Goal: Transaction & Acquisition: Purchase product/service

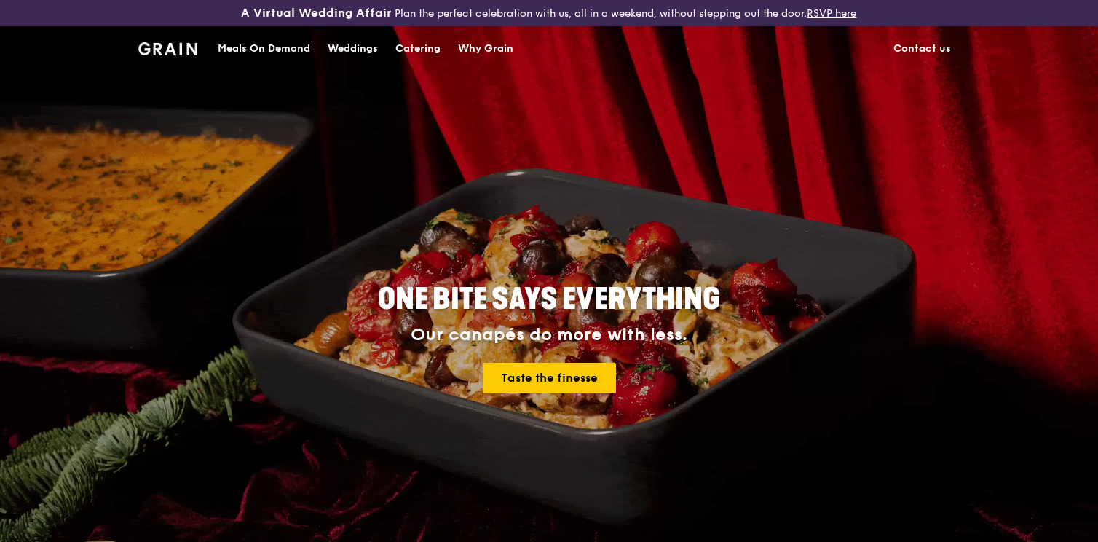
click at [430, 48] on div "Catering" at bounding box center [417, 49] width 45 height 44
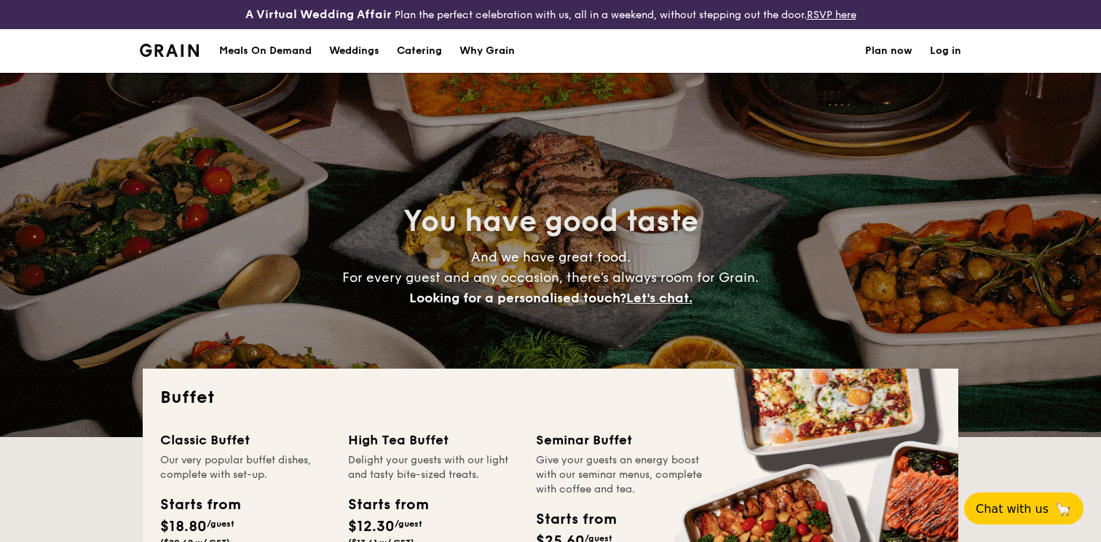
select select
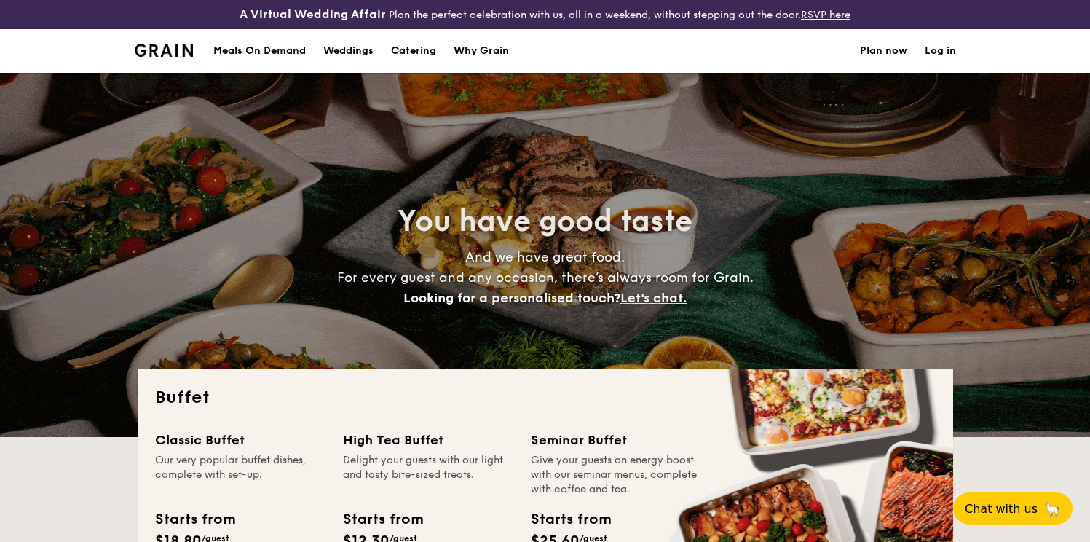
click at [275, 49] on div "Meals On Demand" at bounding box center [259, 51] width 92 height 44
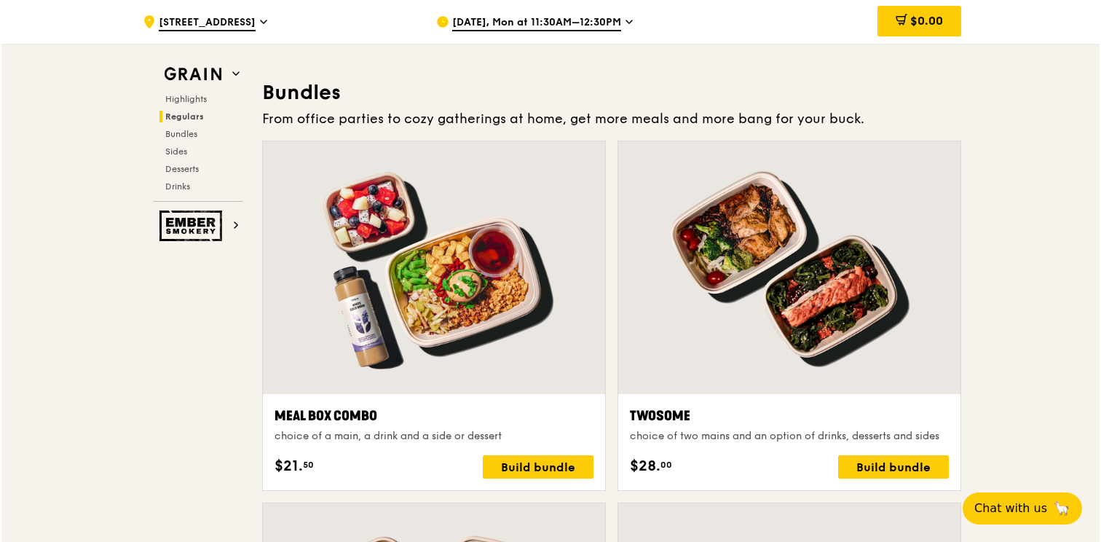
scroll to position [2091, 0]
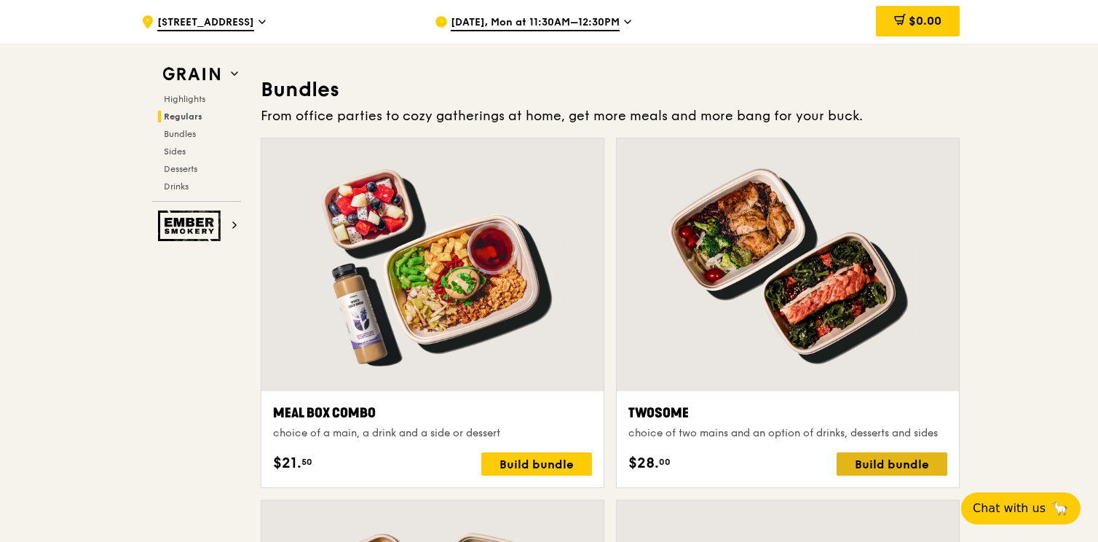
click at [886, 462] on div "Build bundle" at bounding box center [892, 463] width 111 height 23
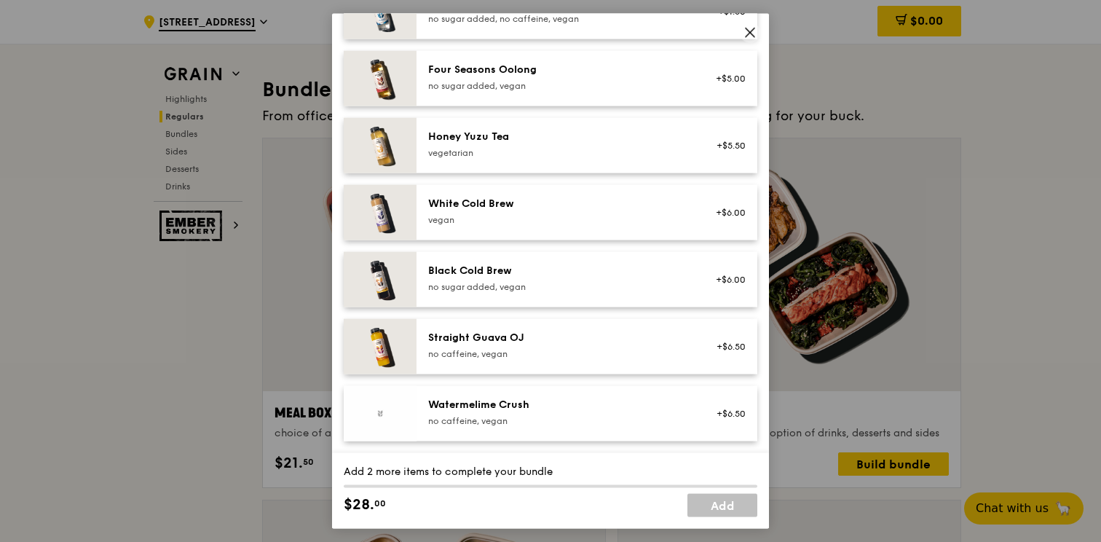
scroll to position [1735, 0]
click at [750, 35] on icon at bounding box center [750, 32] width 13 height 13
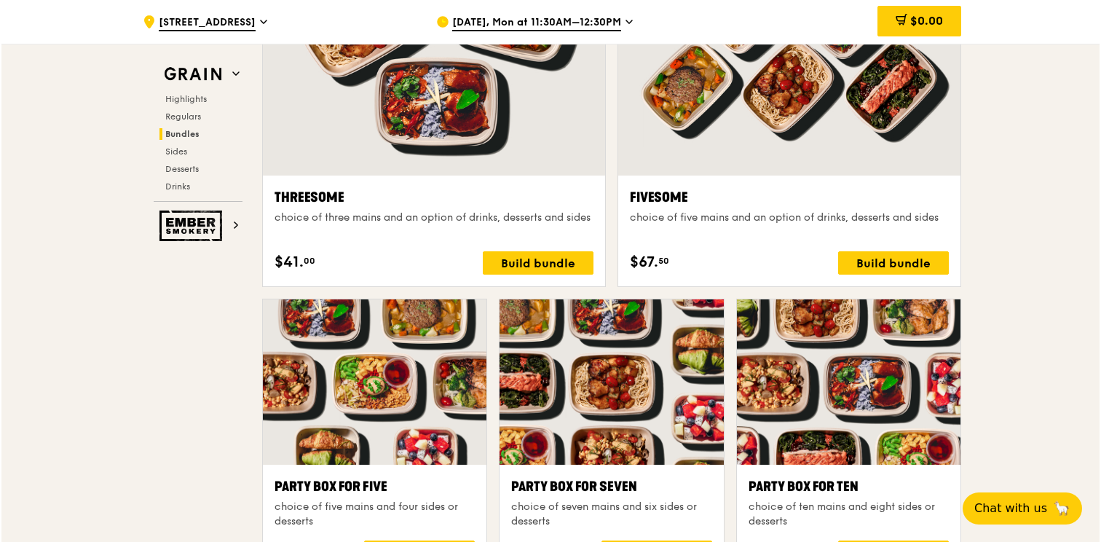
scroll to position [2746, 0]
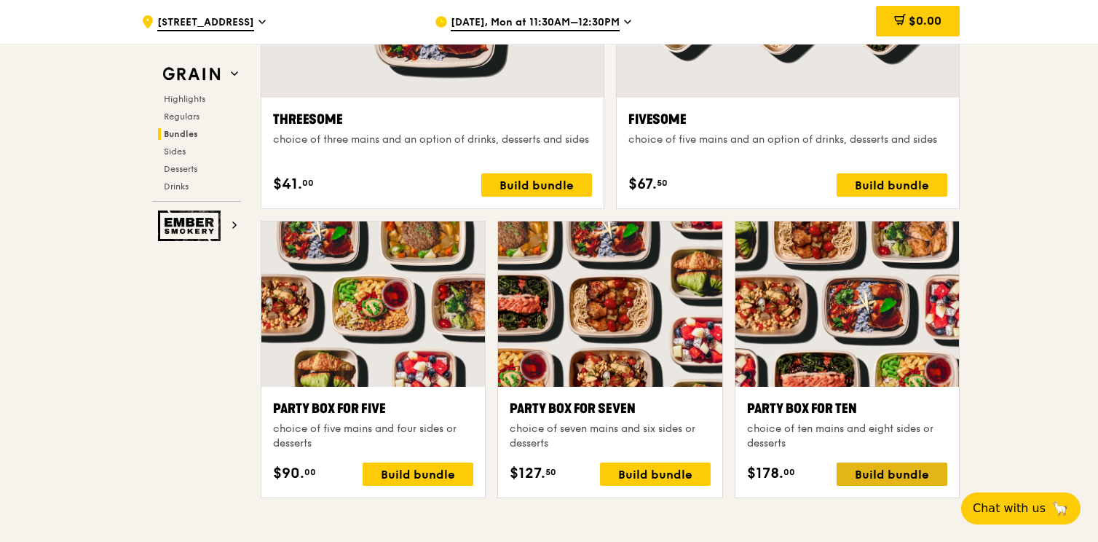
click at [881, 477] on div "Build bundle" at bounding box center [892, 473] width 111 height 23
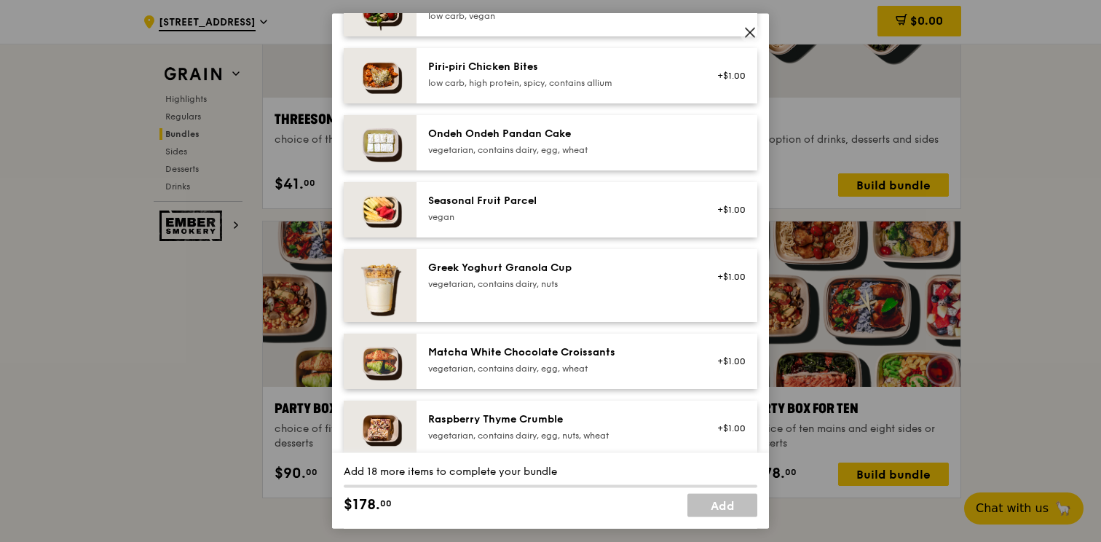
scroll to position [1046, 0]
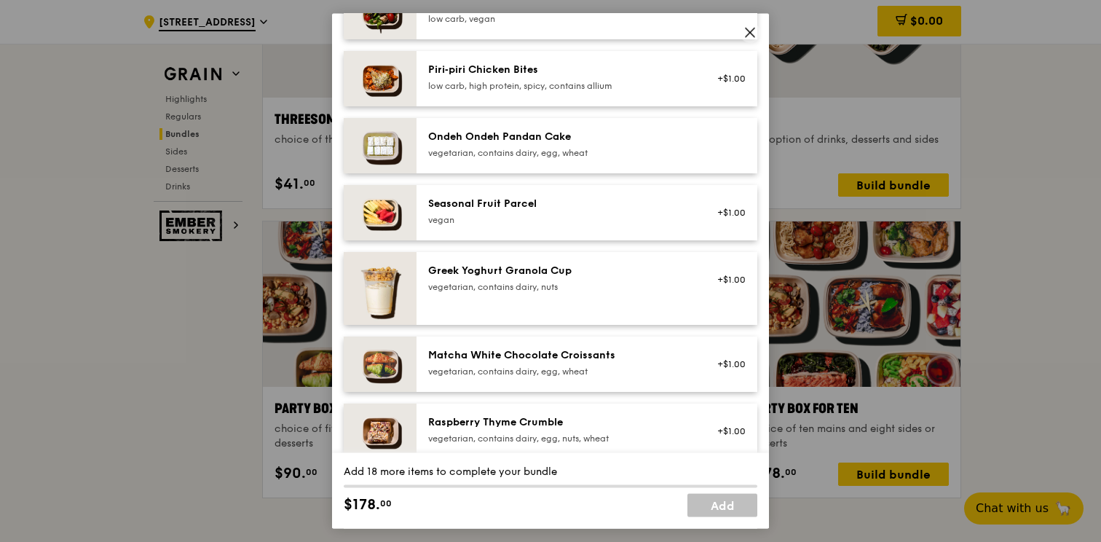
click at [755, 36] on icon at bounding box center [750, 32] width 13 height 13
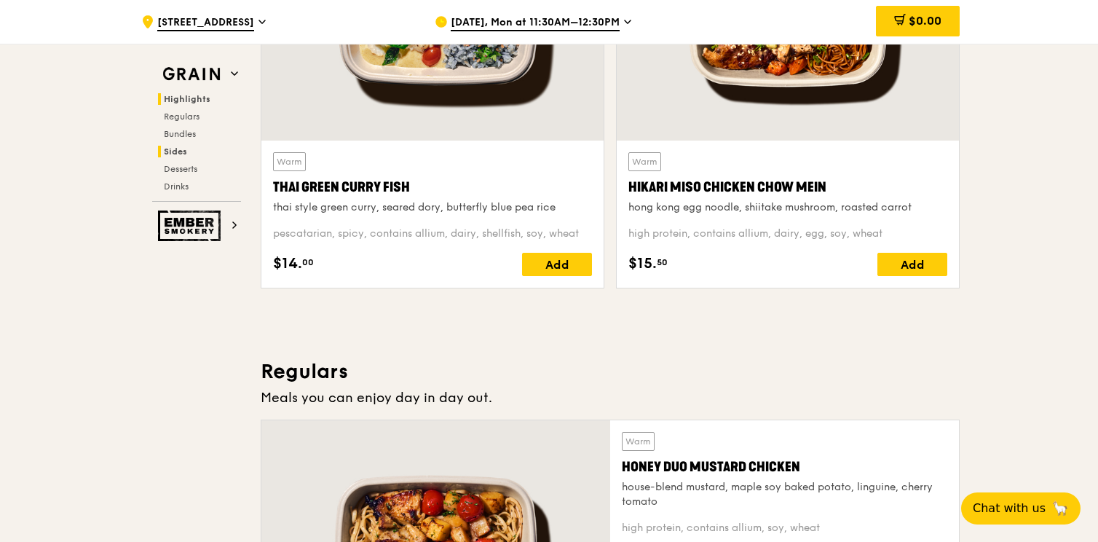
scroll to position [669, 0]
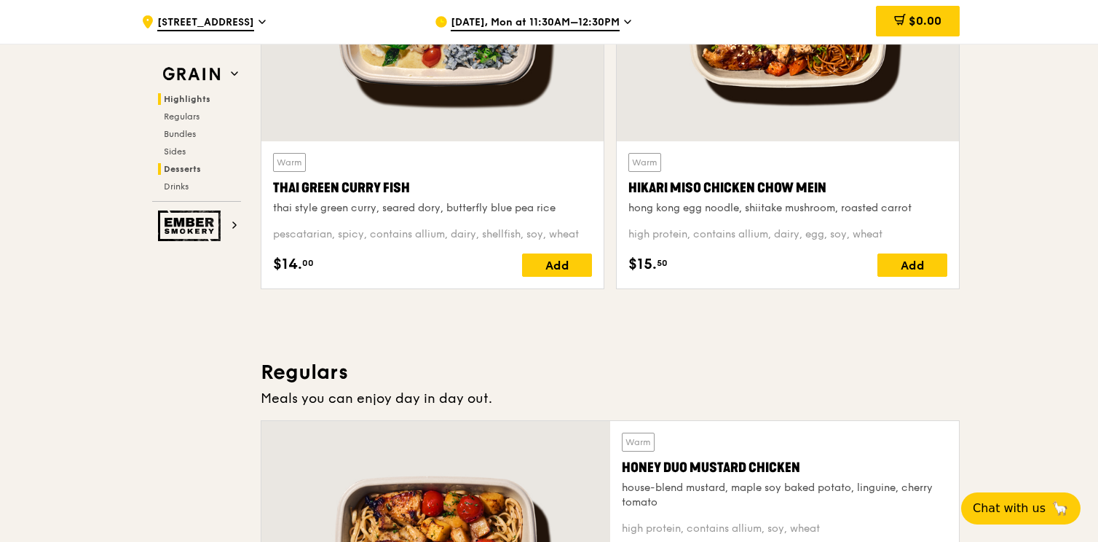
click at [174, 167] on span "Desserts" at bounding box center [182, 169] width 37 height 10
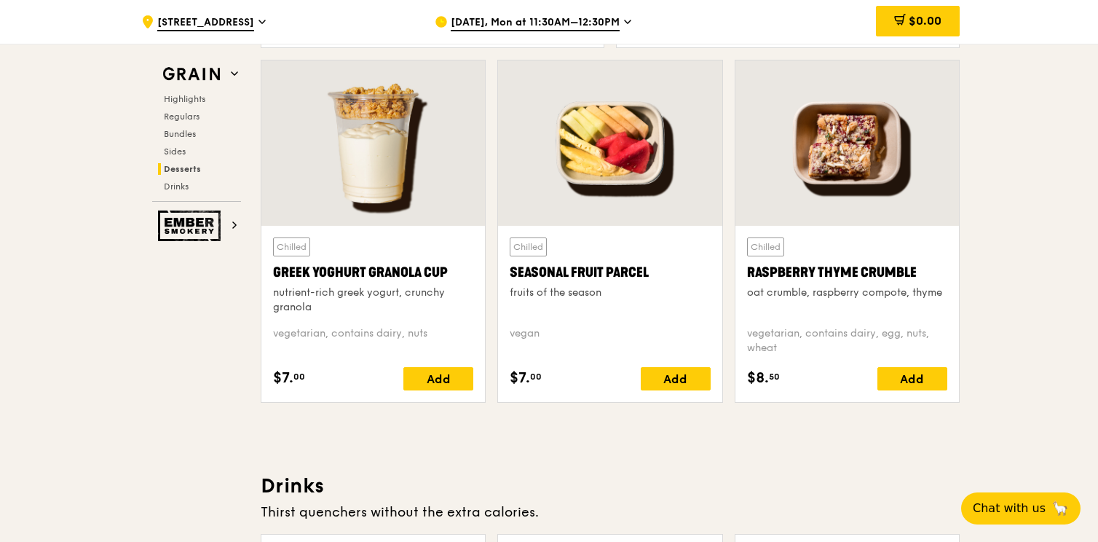
scroll to position [4658, 0]
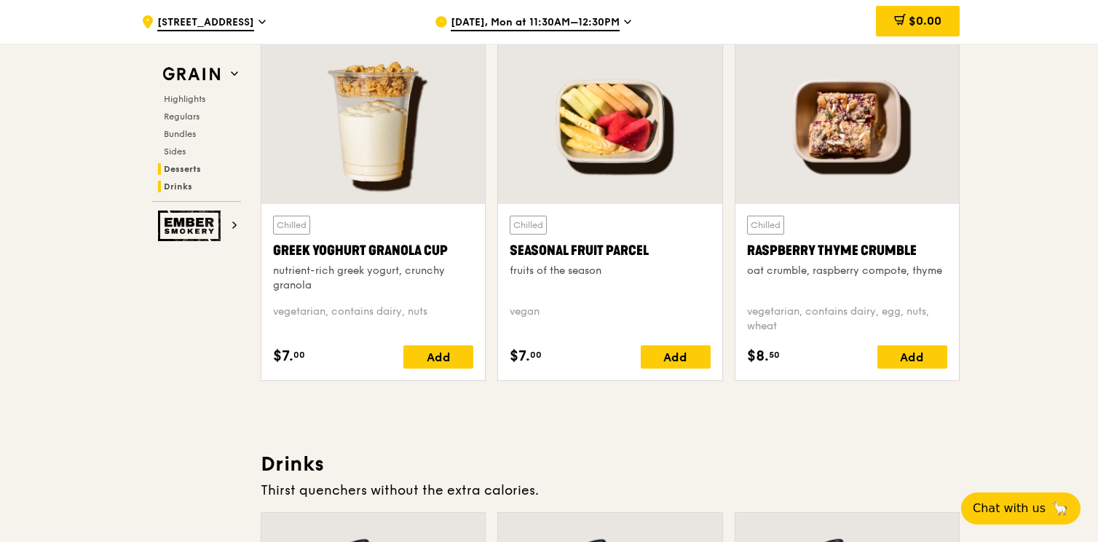
click at [184, 190] on span "Drinks" at bounding box center [178, 186] width 28 height 10
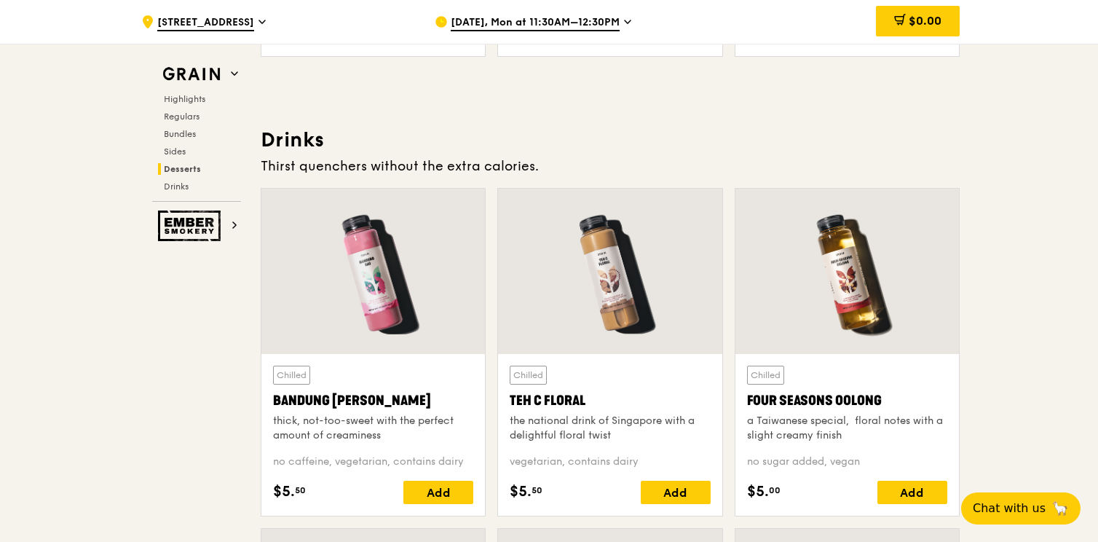
scroll to position [4531, 0]
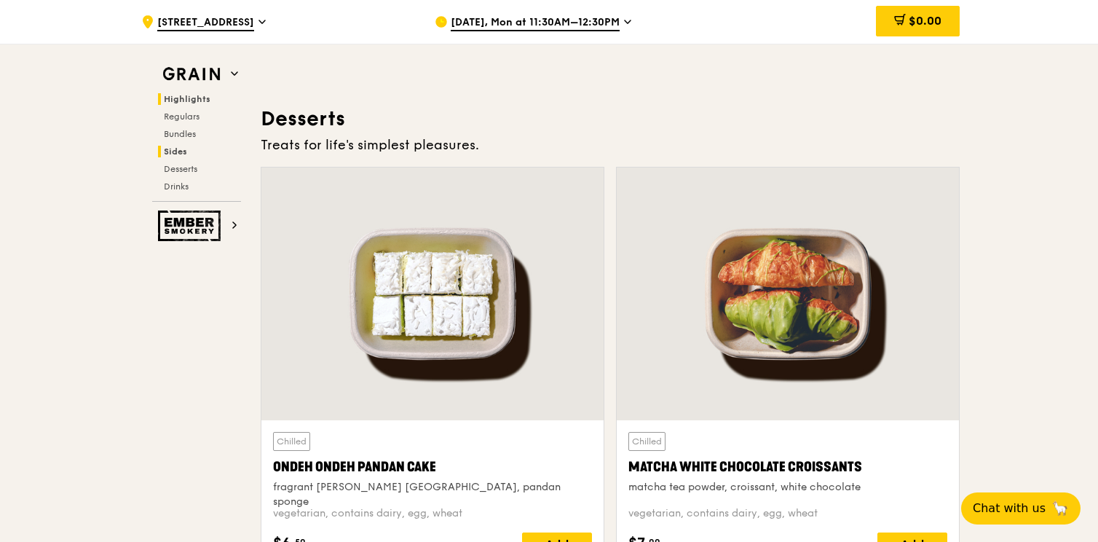
click at [166, 100] on span "Highlights" at bounding box center [187, 99] width 47 height 10
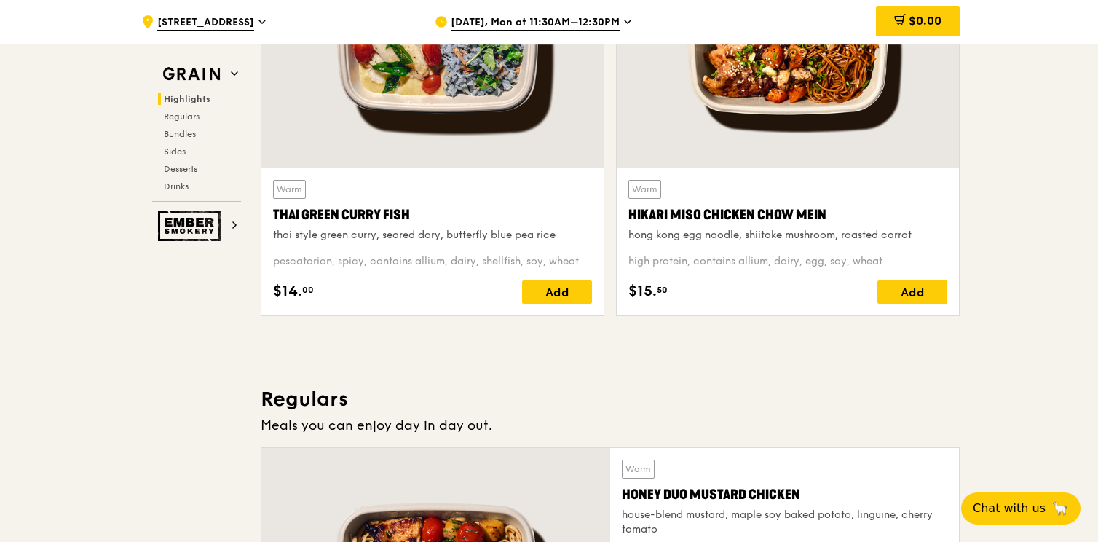
scroll to position [708, 0]
